Goal: Information Seeking & Learning: Find specific fact

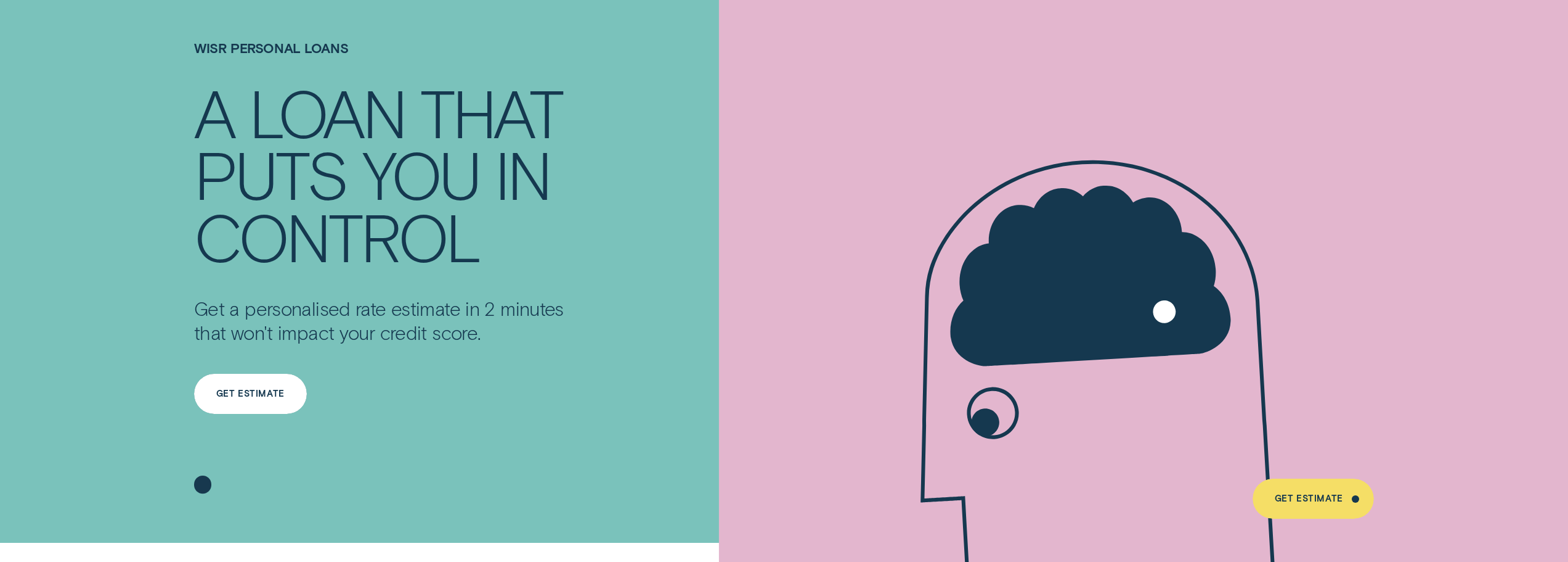
click at [251, 400] on div "Get Estimate" at bounding box center [251, 393] width 113 height 40
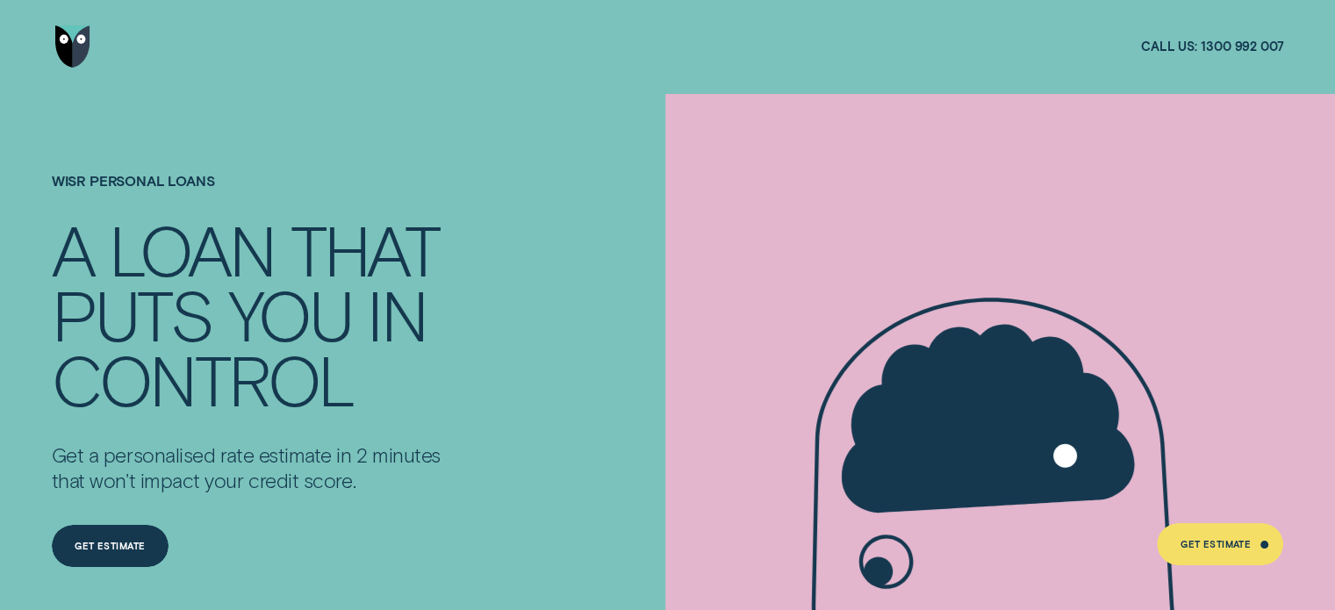
scroll to position [88, 0]
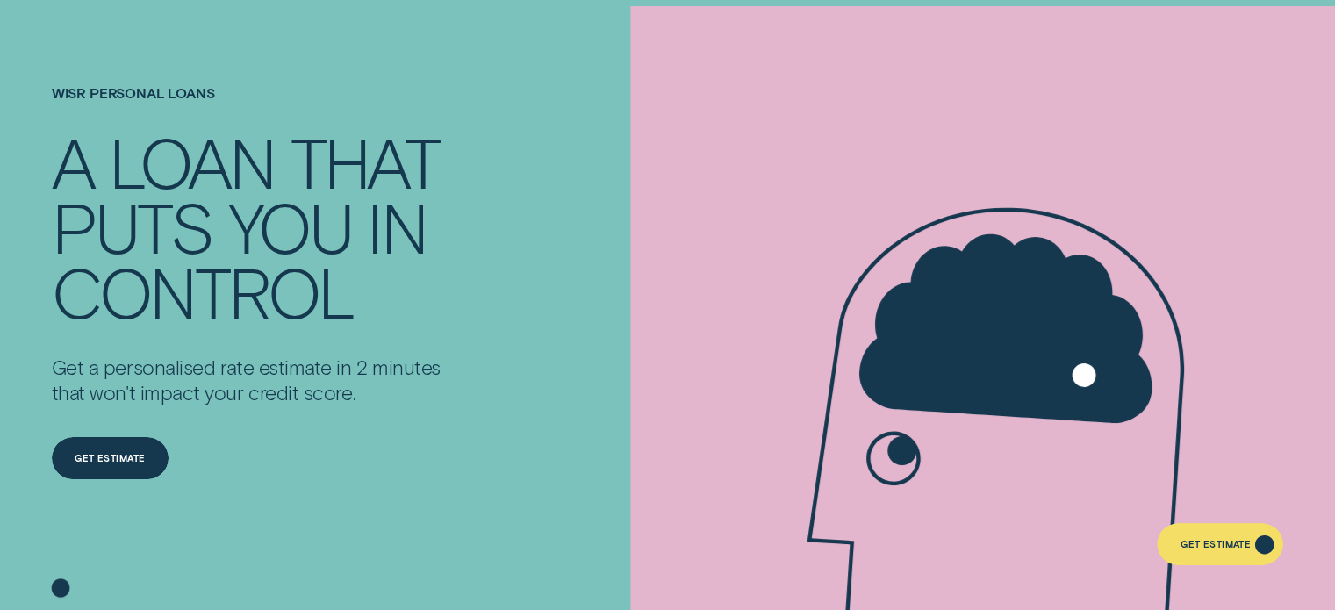
click at [1193, 534] on div "Get Estimate" at bounding box center [1220, 544] width 126 height 42
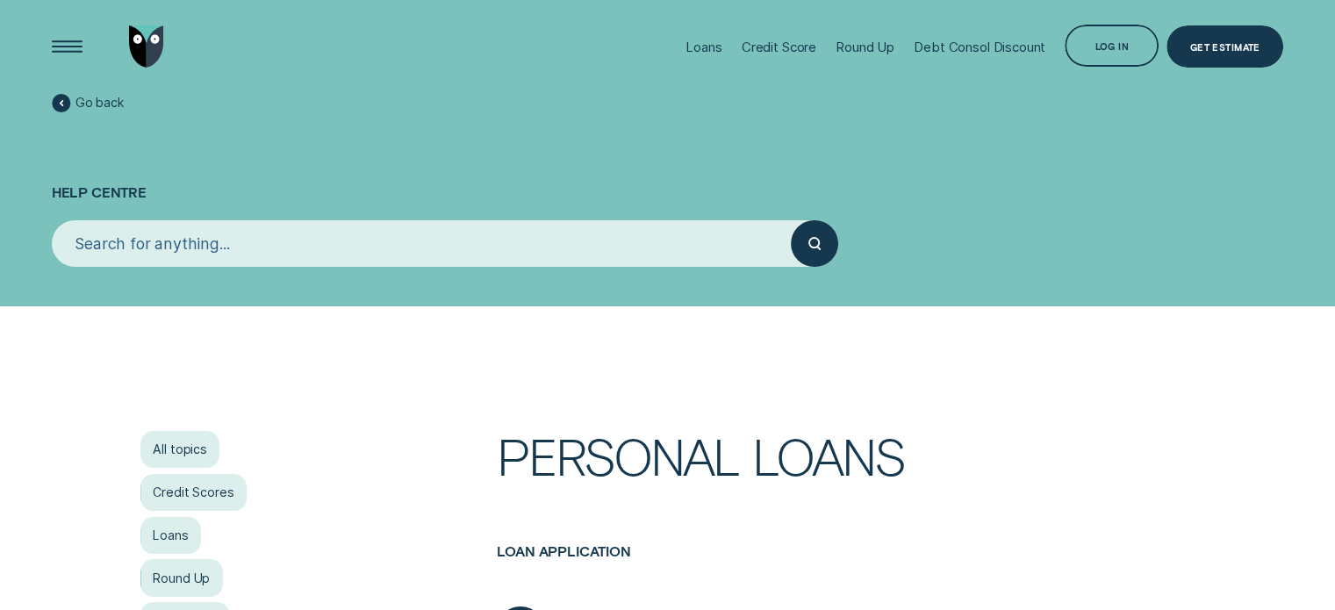
click at [249, 244] on input "search" at bounding box center [422, 243] width 740 height 47
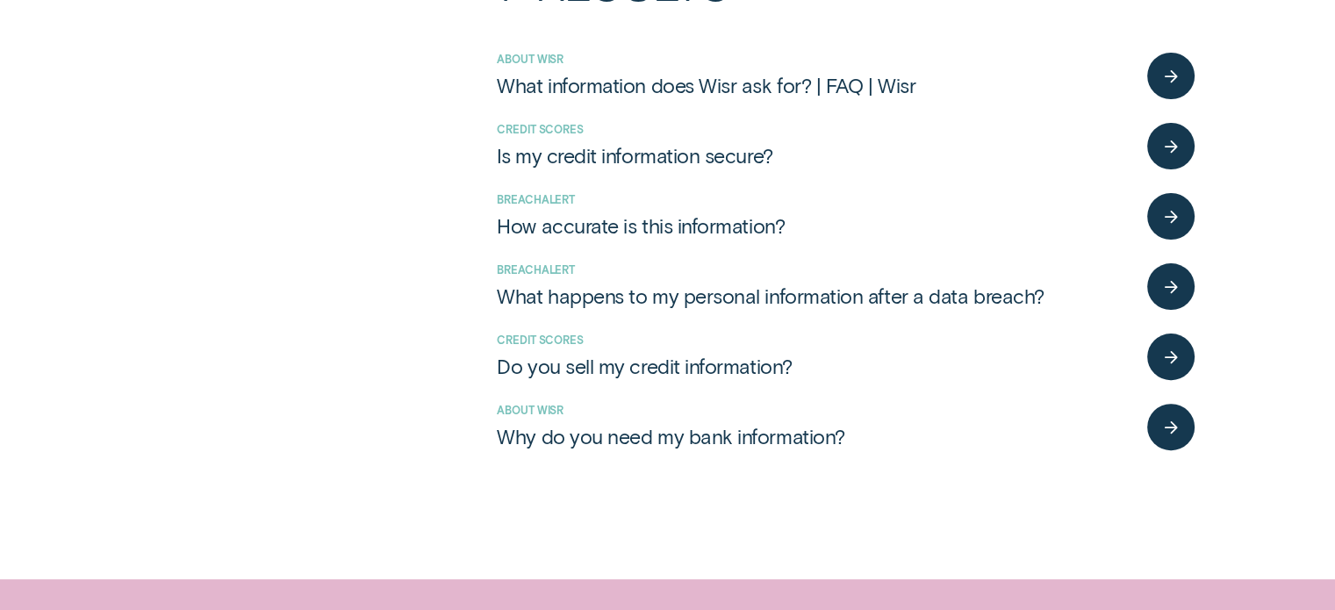
scroll to position [439, 0]
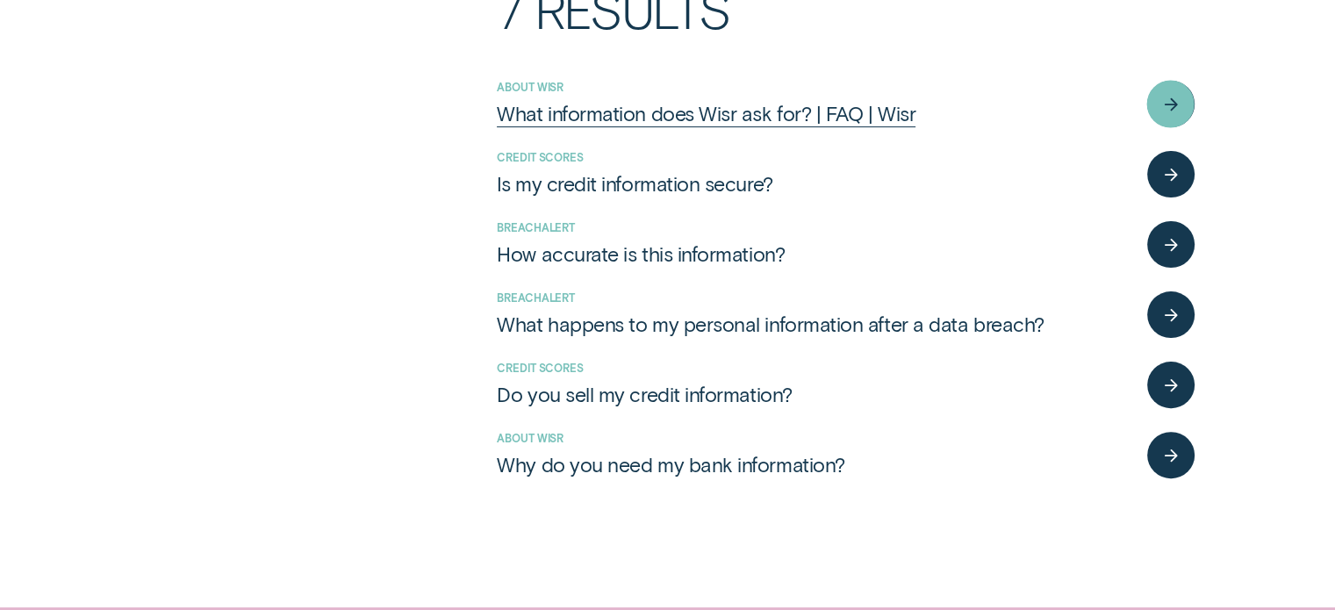
type input "information"
click at [572, 111] on div "What information does Wisr ask for? | FAQ | Wisr" at bounding box center [706, 113] width 419 height 25
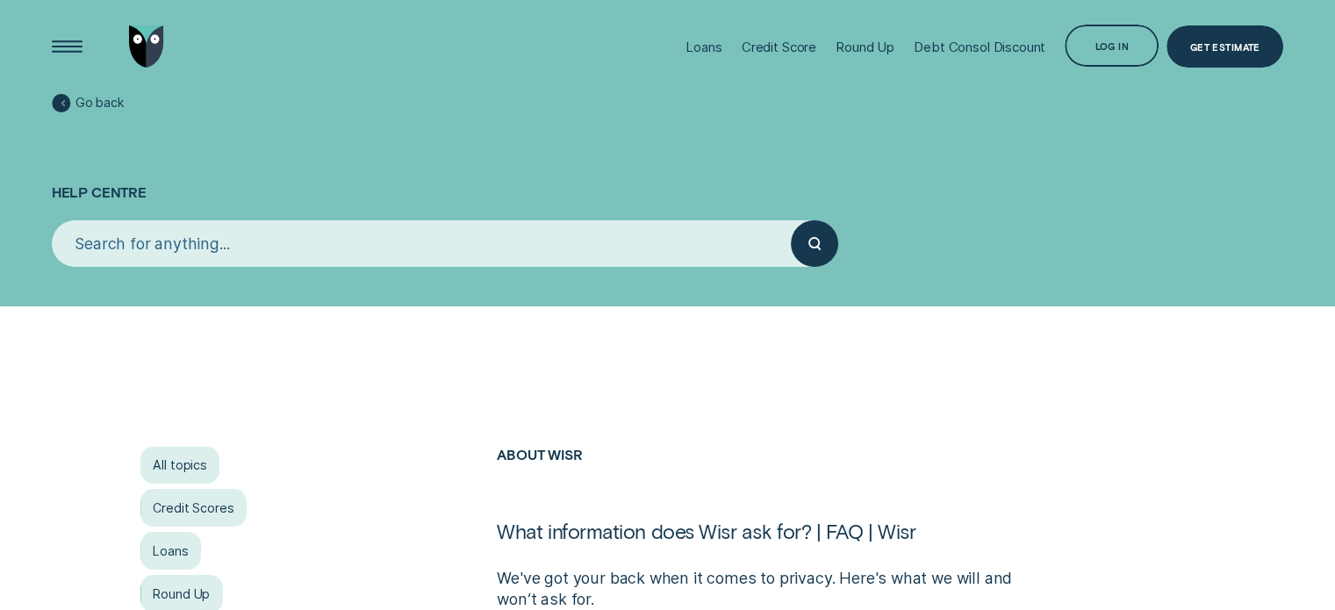
drag, startPoint x: 66, startPoint y: 100, endPoint x: 97, endPoint y: 124, distance: 38.8
click at [66, 100] on div at bounding box center [62, 103] width 18 height 18
